Goal: Information Seeking & Learning: Learn about a topic

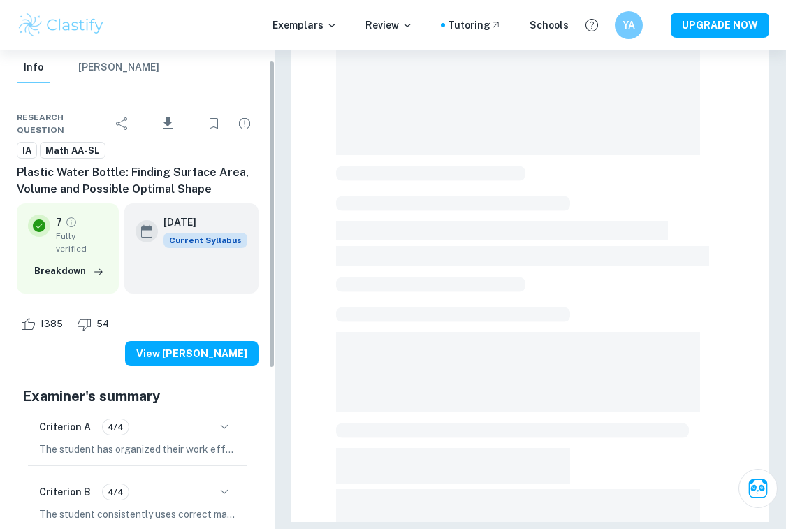
scroll to position [15, 0]
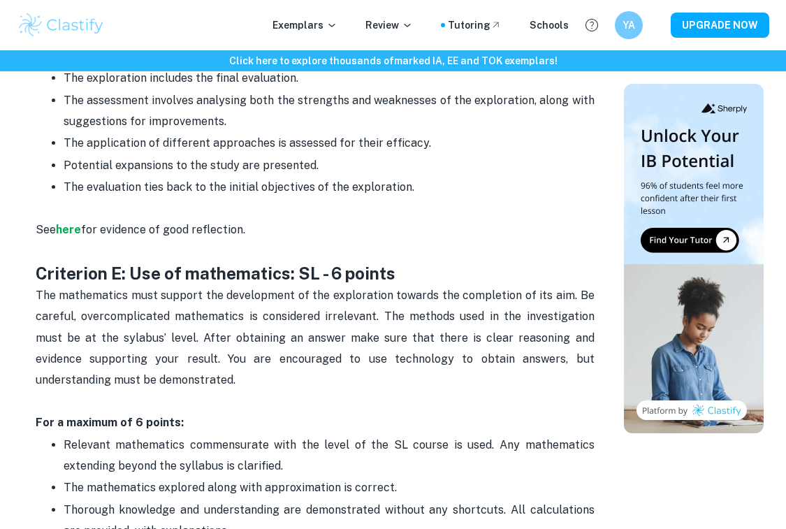
scroll to position [2167, 0]
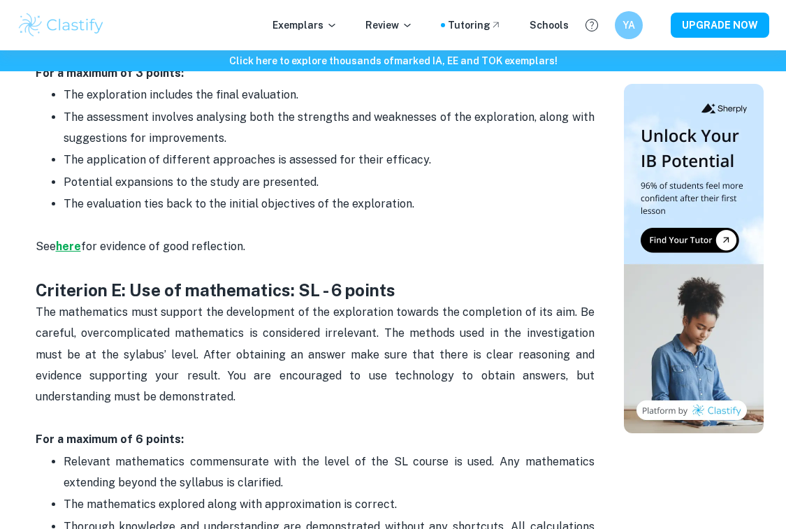
click at [68, 240] on strong "here" at bounding box center [68, 246] width 25 height 13
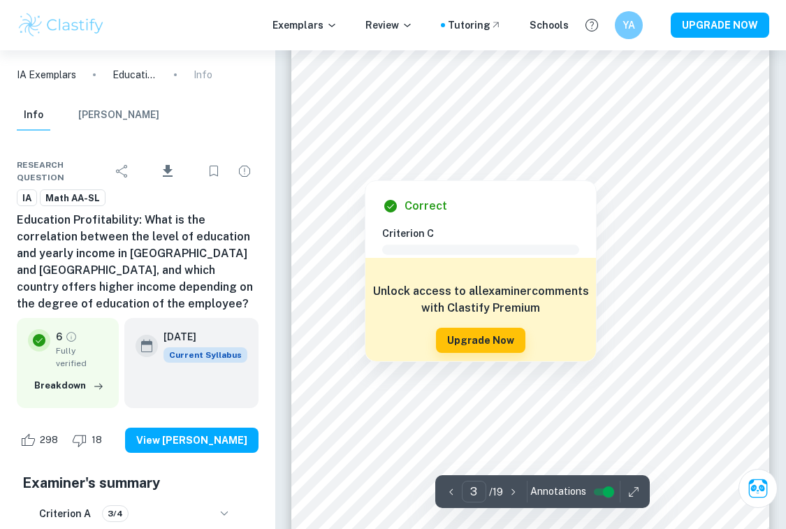
scroll to position [1628, 0]
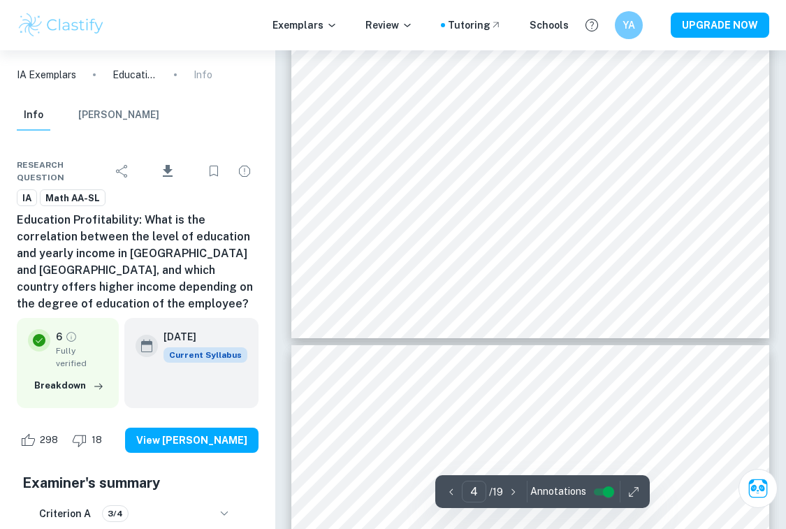
type input "5"
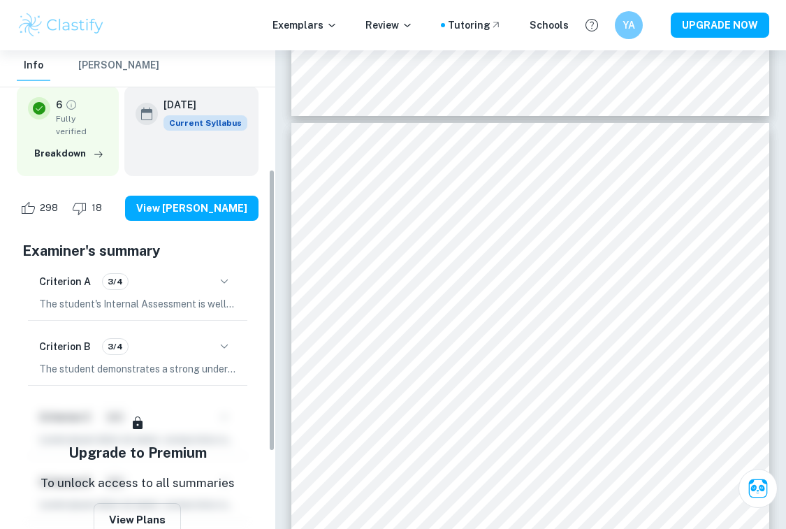
scroll to position [241, 0]
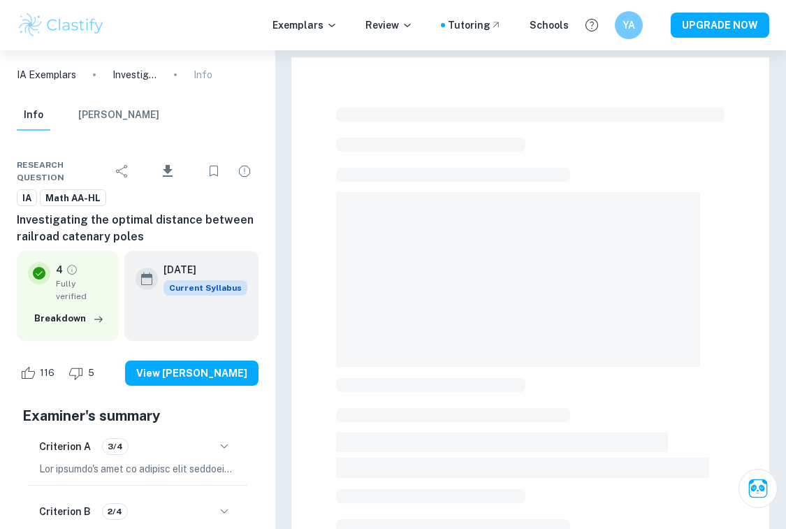
checkbox input "true"
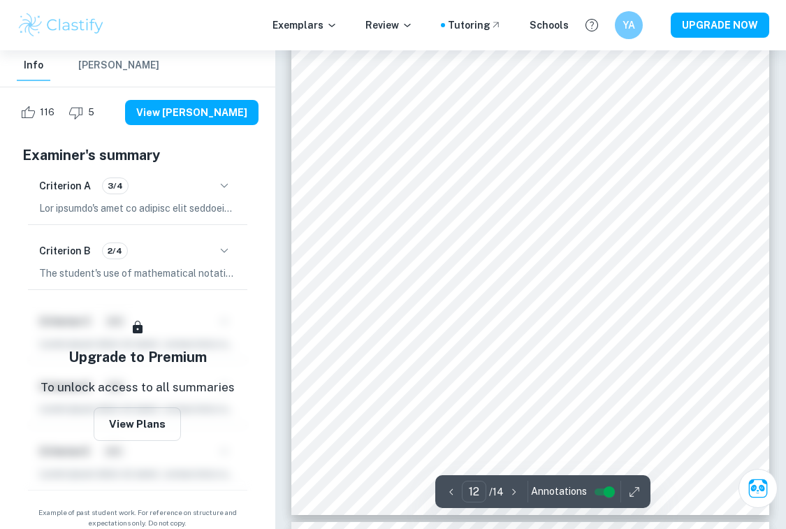
scroll to position [7954, 0]
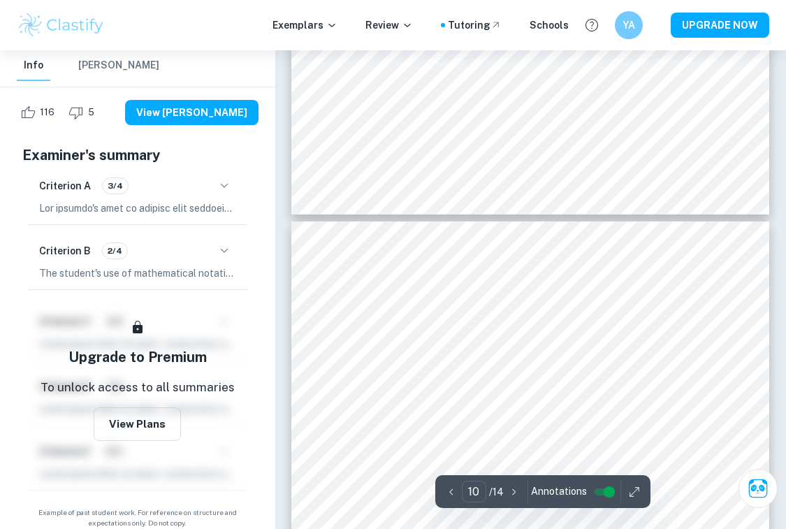
type input "9"
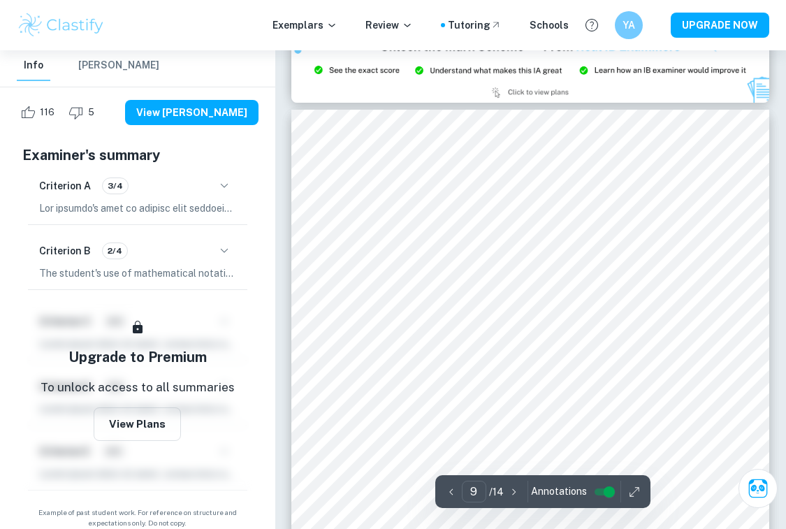
scroll to position [5649, 0]
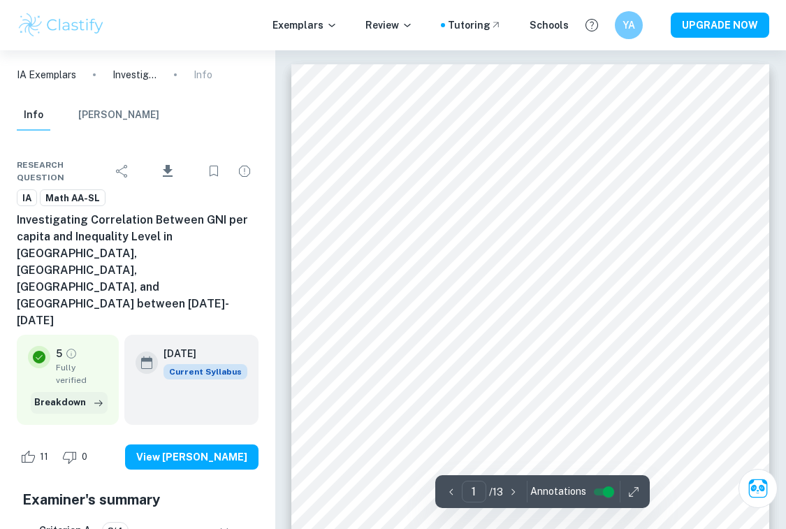
click at [75, 392] on button "Breakdown" at bounding box center [69, 402] width 77 height 21
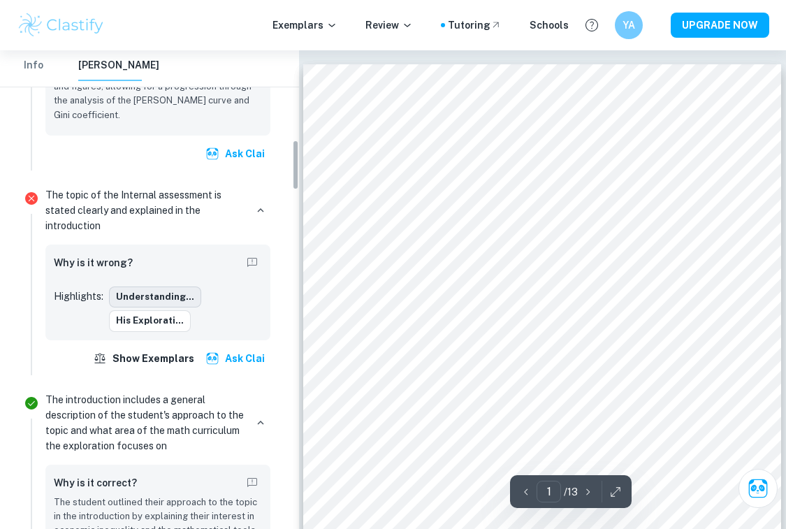
scroll to position [882, 0]
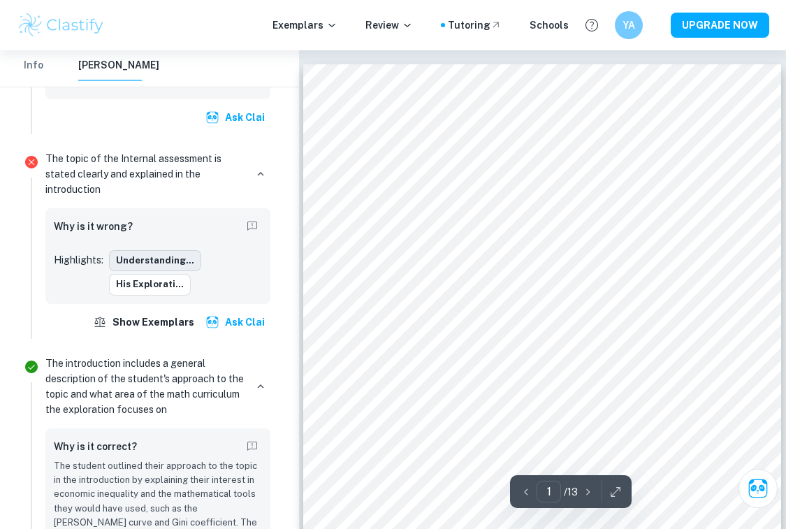
click at [170, 254] on button "Understanding..." at bounding box center [155, 260] width 92 height 21
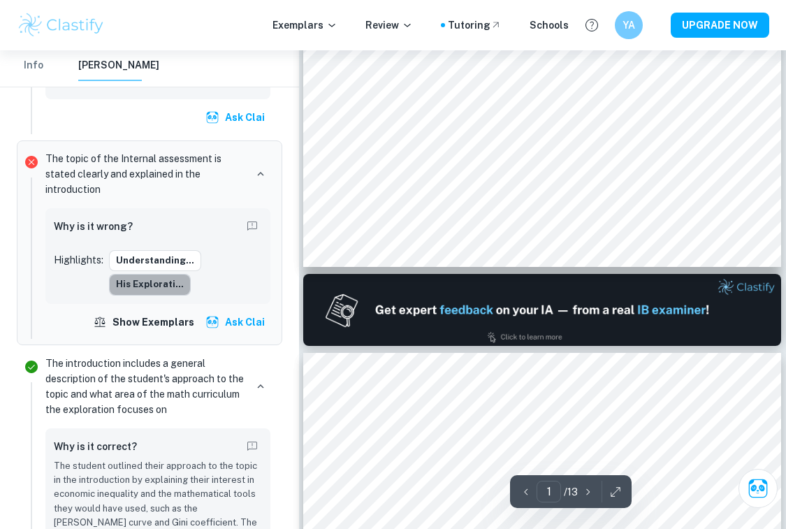
click at [161, 274] on button "his explorati..." at bounding box center [150, 284] width 82 height 21
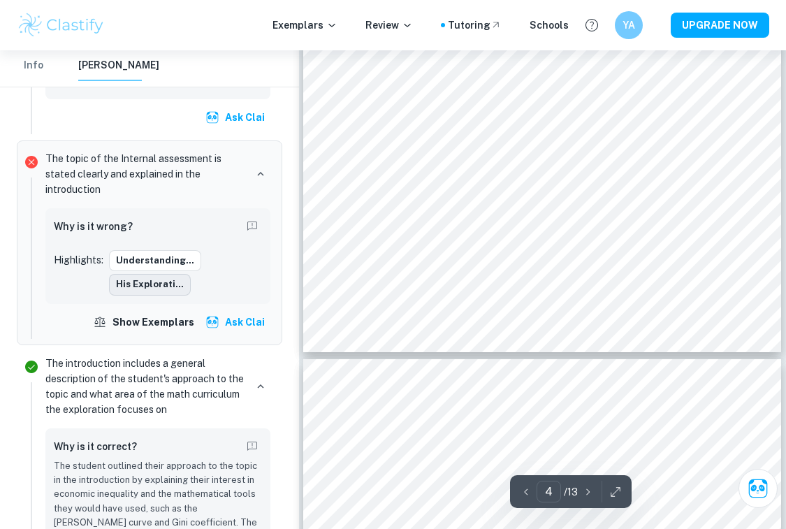
scroll to position [2413, 0]
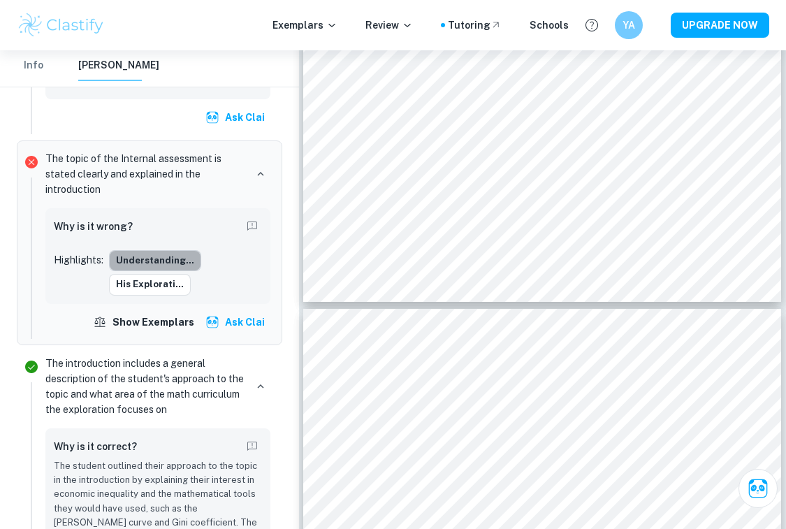
click at [172, 254] on button "Understanding..." at bounding box center [155, 260] width 92 height 21
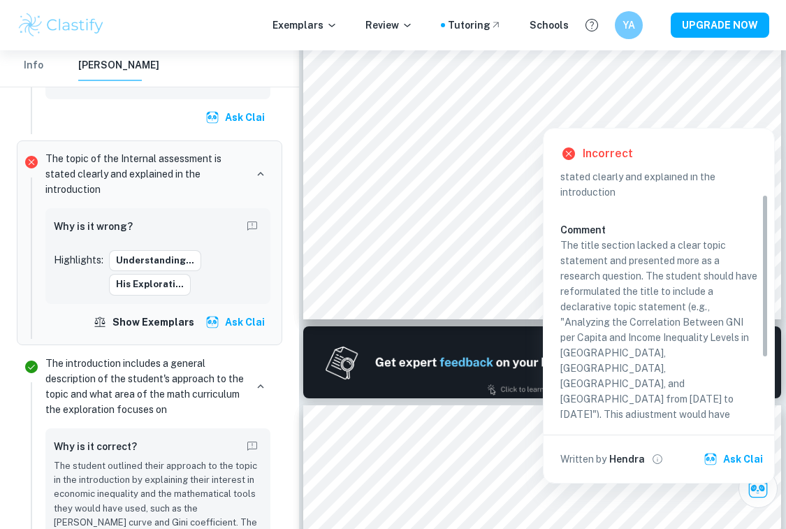
scroll to position [15, 0]
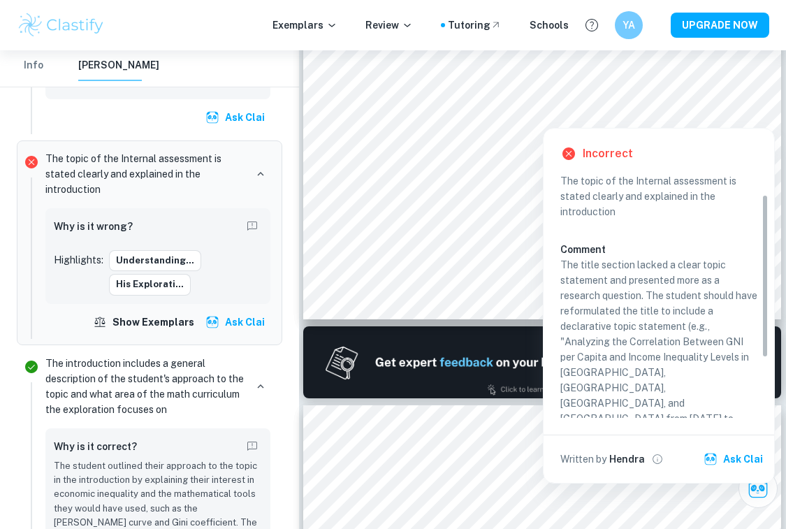
drag, startPoint x: 762, startPoint y: 237, endPoint x: 743, endPoint y: 243, distance: 20.5
click at [740, 247] on div "Criterion A The topic of the Internal assessment is stated clearly and explaine…" at bounding box center [664, 295] width 208 height 244
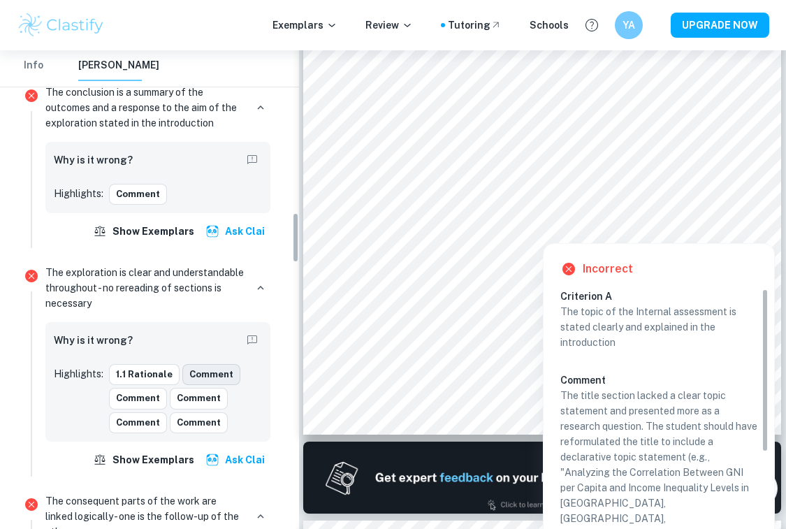
scroll to position [1540, 0]
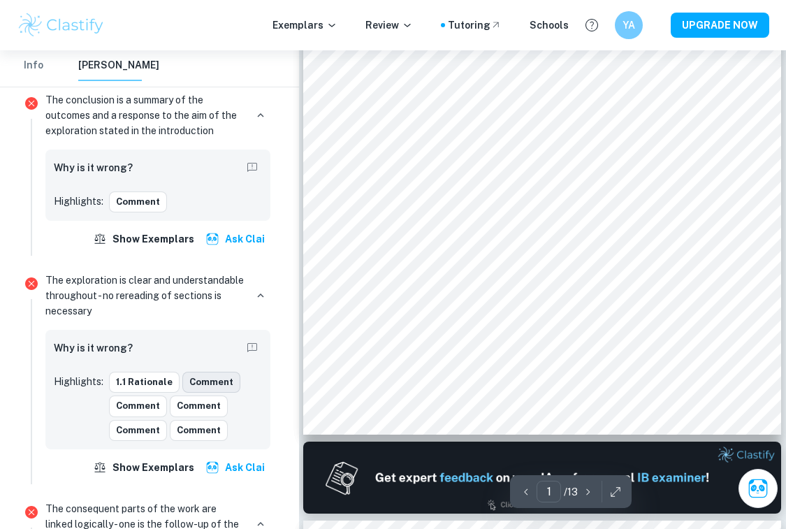
click at [198, 375] on button "Comment" at bounding box center [211, 382] width 58 height 21
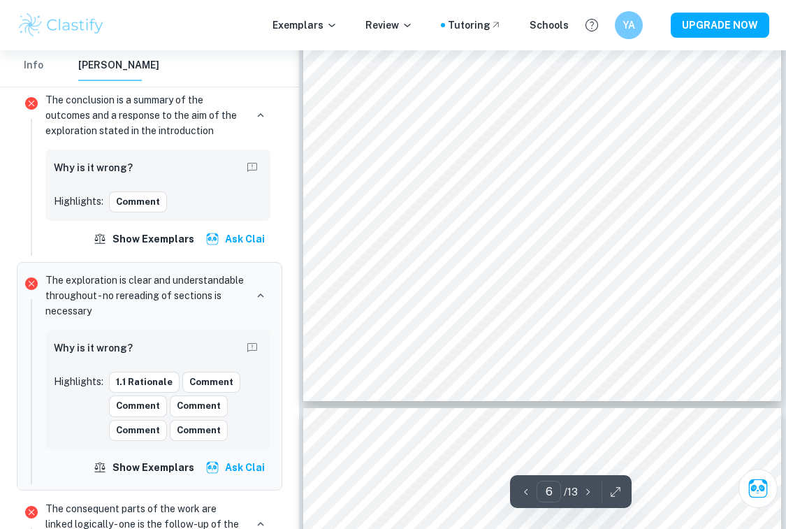
scroll to position [2957, 0]
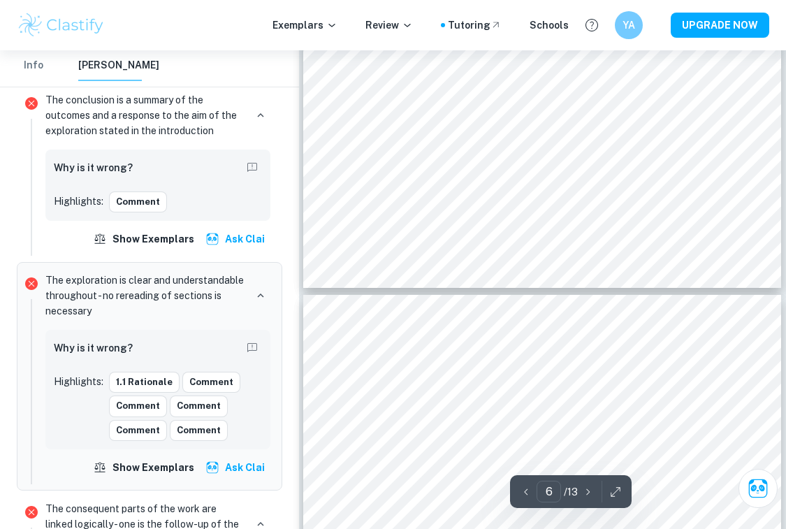
type input "5"
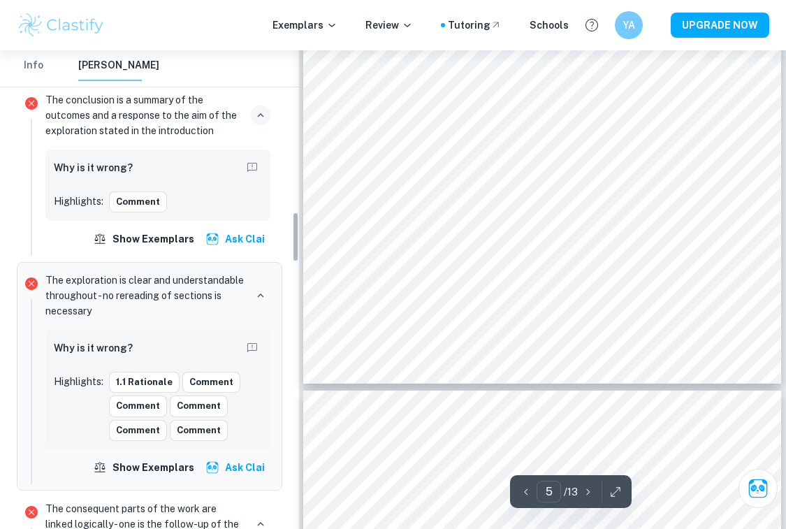
click at [260, 109] on icon "button" at bounding box center [260, 115] width 13 height 13
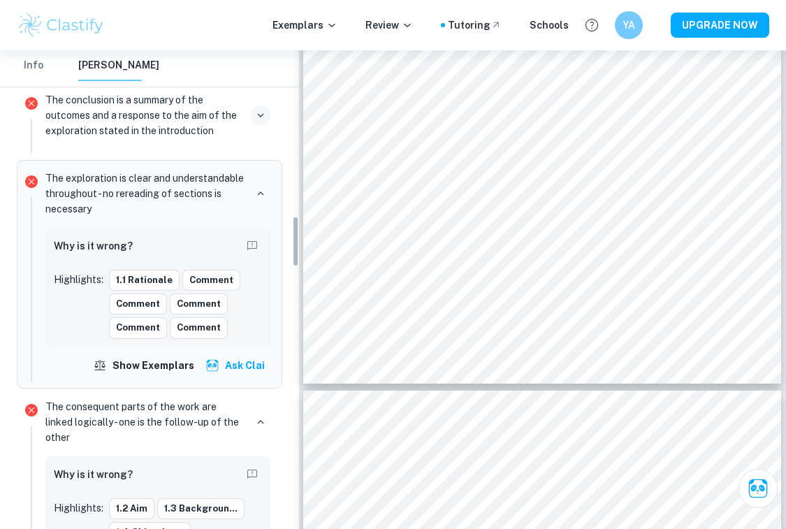
click at [34, 66] on button "Info" at bounding box center [34, 65] width 34 height 31
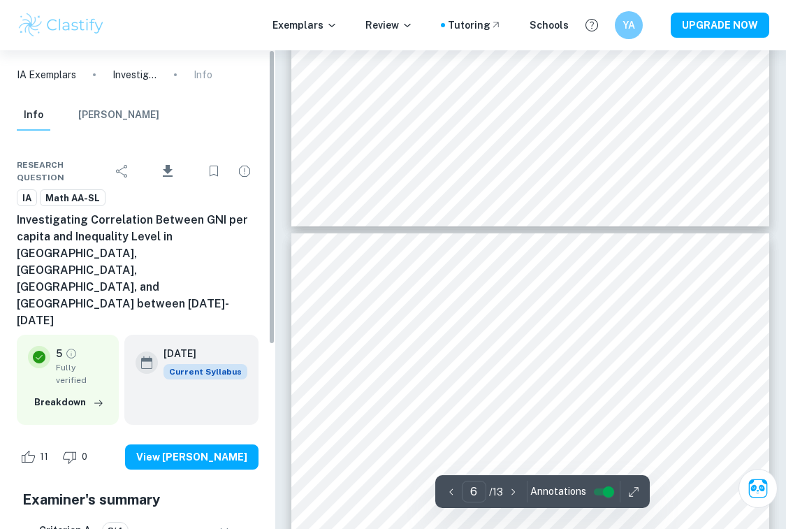
scroll to position [0, 0]
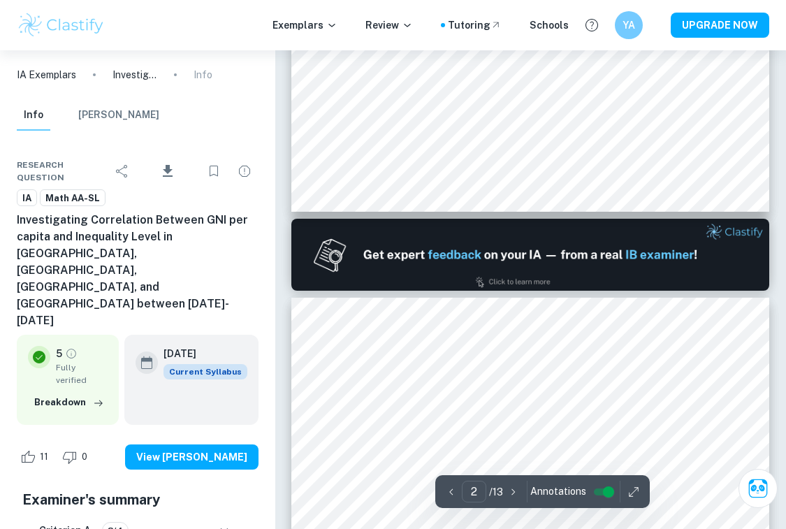
type input "1"
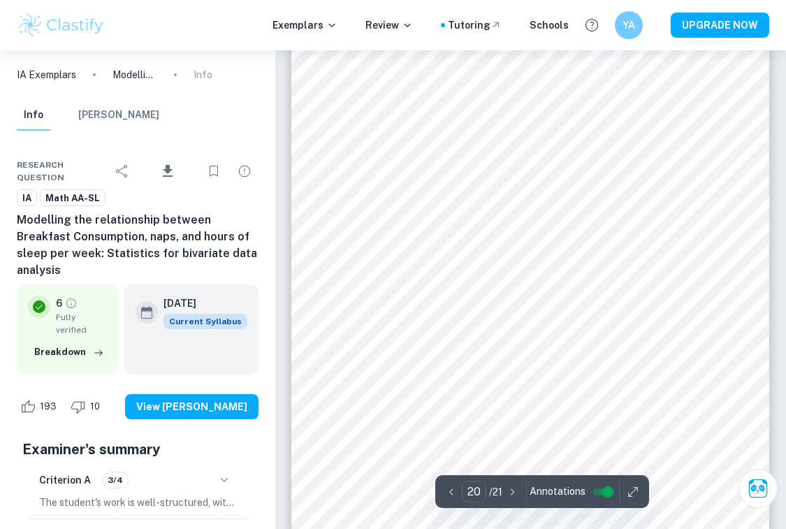
scroll to position [13340, 0]
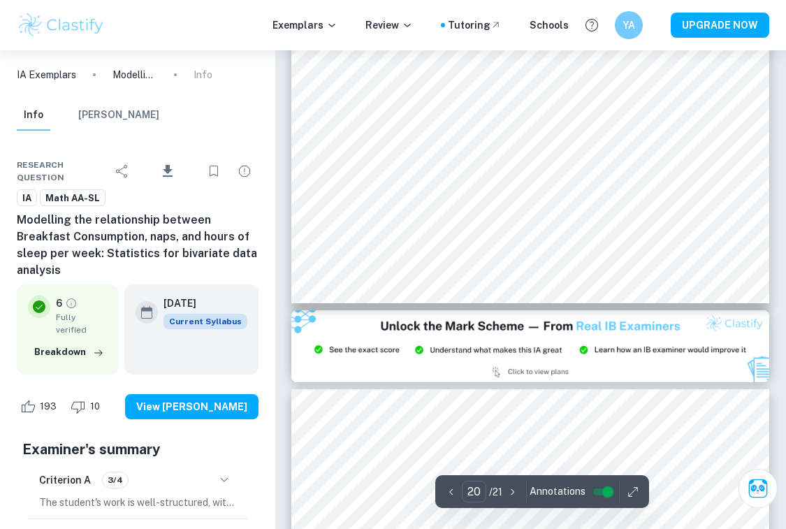
type input "21"
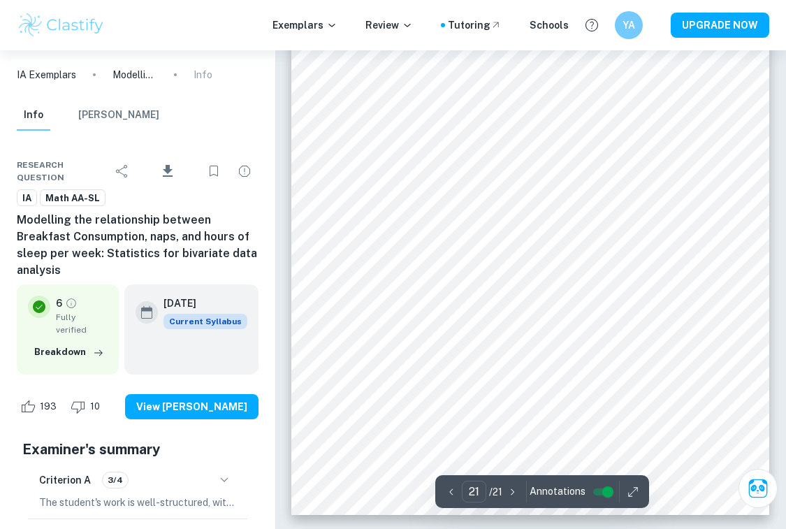
scroll to position [14252, 0]
click at [161, 0] on div "Exemplars Review Tutoring Schools YA UPGRADE NOW" at bounding box center [393, 25] width 786 height 50
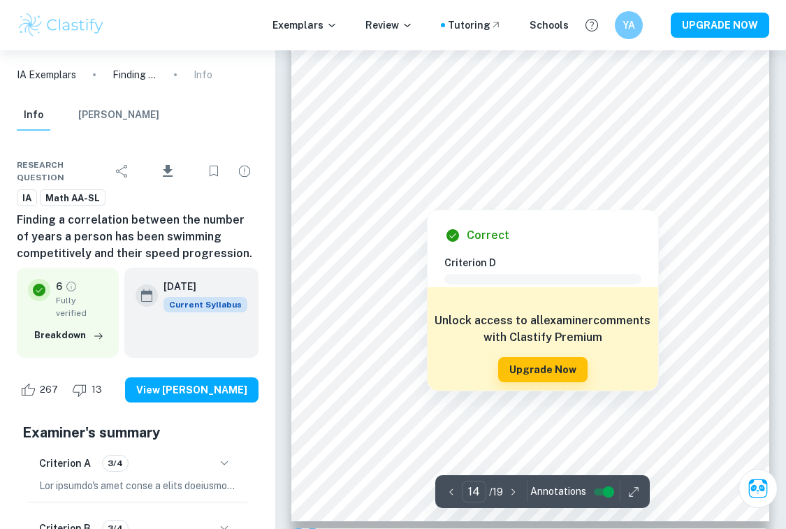
scroll to position [9426, 0]
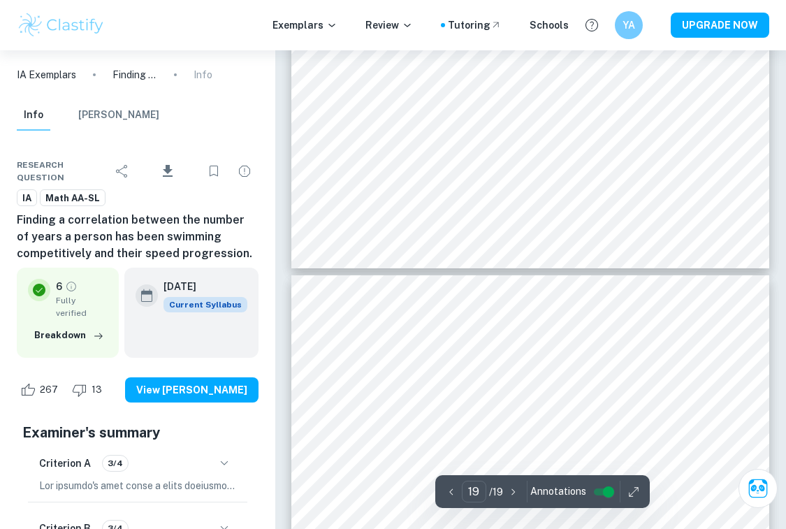
type input "18"
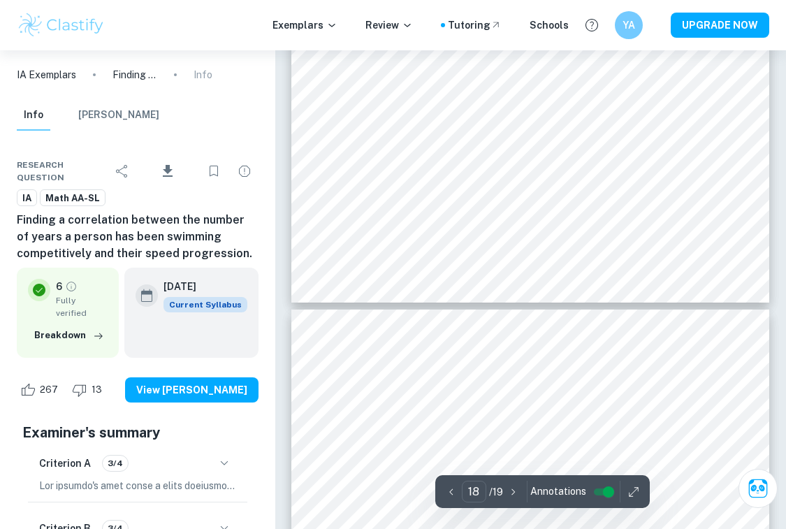
scroll to position [12324, 0]
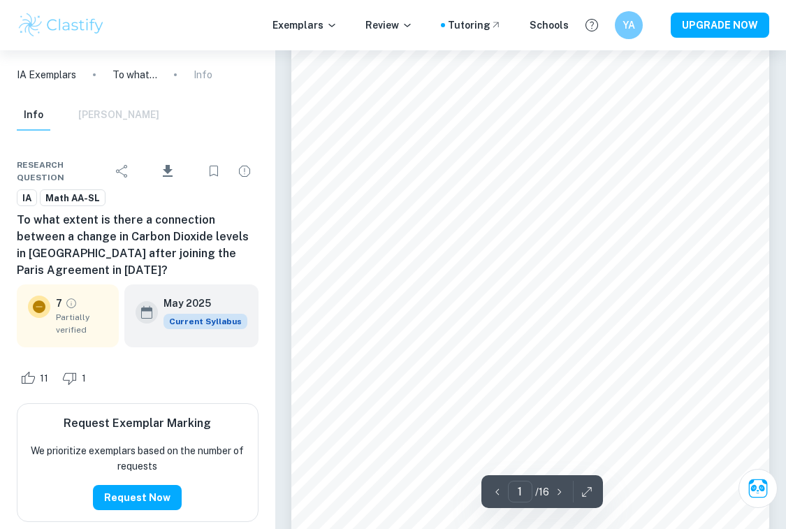
scroll to position [90, 0]
type input "5"
